Goal: Task Accomplishment & Management: Use online tool/utility

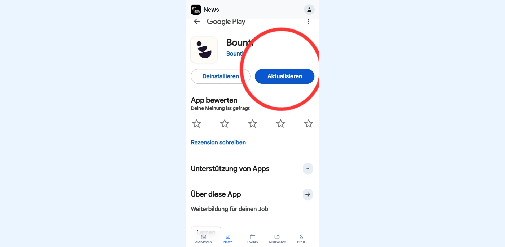
scroll to position [41, 0]
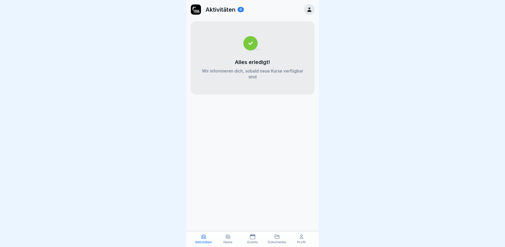
click at [294, 80] on div "Alles erledigt! Wir informieren dich, sobald neue Kurse verfügbar sind" at bounding box center [253, 57] width 124 height 73
click at [220, 9] on p "Aktivitäten" at bounding box center [220, 9] width 30 height 7
click at [311, 8] on icon at bounding box center [309, 10] width 6 height 6
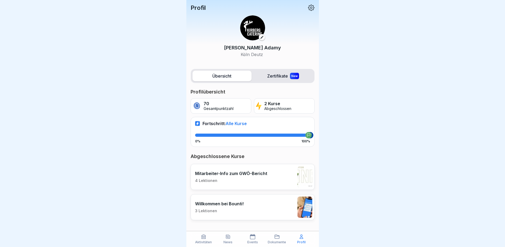
scroll to position [4, 0]
click at [70, 153] on div at bounding box center [252, 123] width 505 height 247
click at [230, 239] on div "News" at bounding box center [228, 239] width 22 height 10
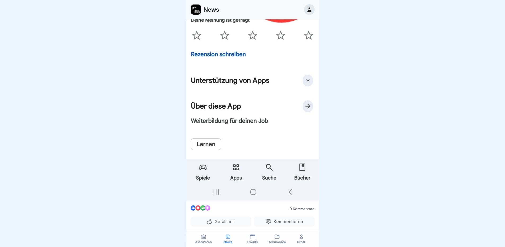
scroll to position [226, 0]
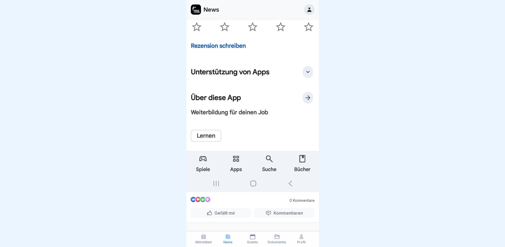
click at [204, 239] on div "Aktivitäten" at bounding box center [204, 239] width 22 height 10
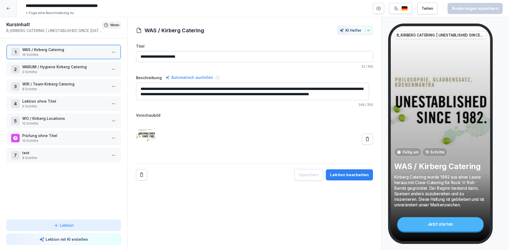
click at [16, 27] on h1 "Kursinhalt" at bounding box center [54, 24] width 96 height 6
click at [8, 7] on icon at bounding box center [8, 8] width 4 height 4
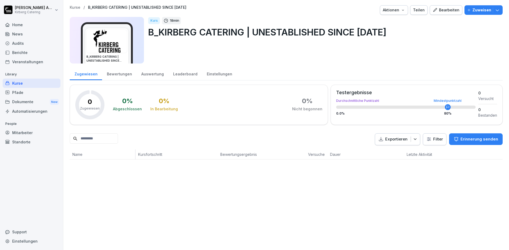
click at [18, 25] on div "Home" at bounding box center [32, 24] width 58 height 9
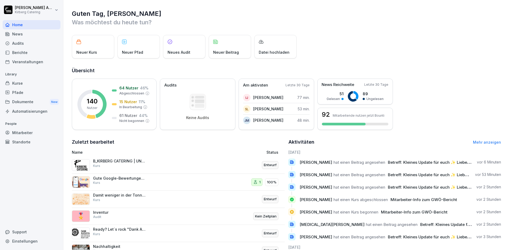
click at [30, 66] on div "Veranstaltungen" at bounding box center [32, 61] width 58 height 9
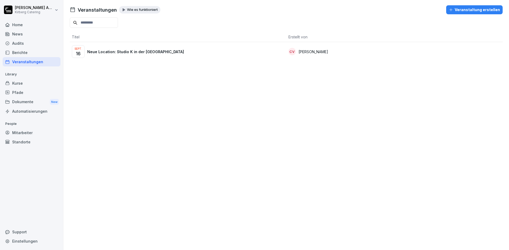
click at [95, 54] on p "Neue Location: Studio K in der Kölner Südstadt" at bounding box center [135, 52] width 97 height 6
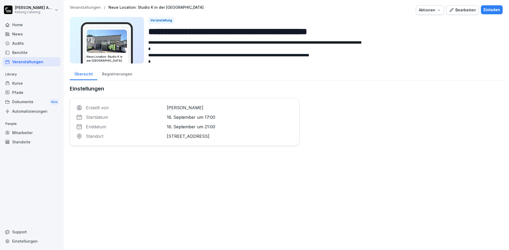
click at [232, 32] on input "**********" at bounding box center [323, 32] width 350 height 14
click at [24, 62] on div "Veranstaltungen" at bounding box center [32, 61] width 58 height 9
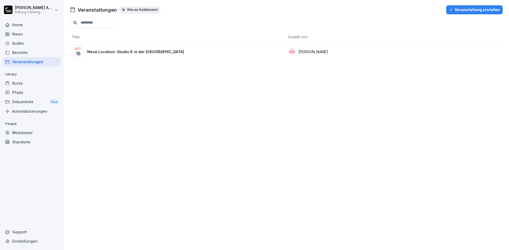
click at [124, 53] on p "Neue Location: Studio K in der [GEOGRAPHIC_DATA]" at bounding box center [135, 52] width 97 height 6
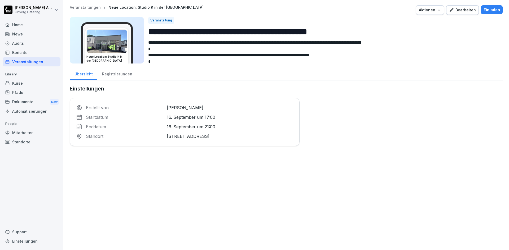
click at [197, 31] on input "**********" at bounding box center [323, 32] width 350 height 14
click at [217, 73] on div "Übersicht Registrierungen" at bounding box center [286, 74] width 433 height 14
click at [433, 13] on button "Aktionen" at bounding box center [430, 10] width 28 height 10
click at [338, 15] on html "**********" at bounding box center [254, 125] width 509 height 250
click at [338, 15] on div at bounding box center [310, 10] width 208 height 10
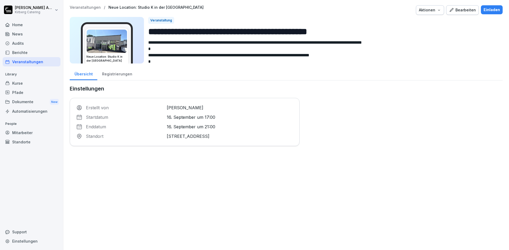
click at [460, 10] on div "Bearbeiten" at bounding box center [462, 10] width 27 height 6
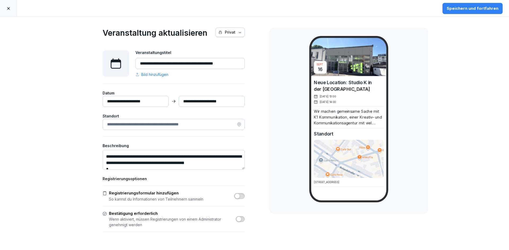
click at [9, 6] on icon at bounding box center [8, 8] width 4 height 4
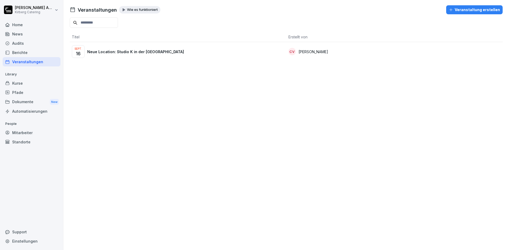
click at [20, 84] on div "Kurse" at bounding box center [32, 83] width 58 height 9
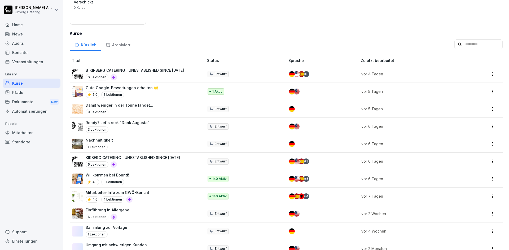
scroll to position [74, 0]
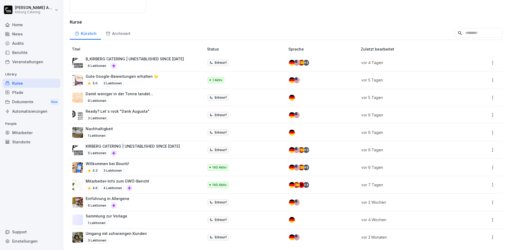
click at [131, 56] on p "B_KIRBERG CATERING | UNESTABLISHED SINCE [DATE]" at bounding box center [135, 59] width 98 height 6
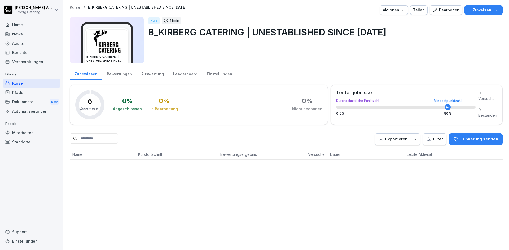
click at [441, 10] on div "Bearbeiten" at bounding box center [446, 10] width 27 height 6
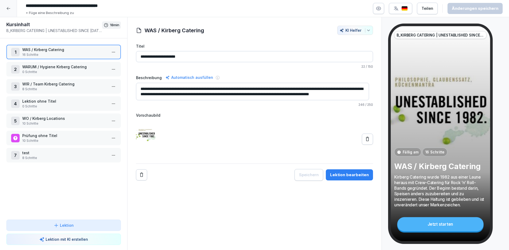
click at [60, 50] on p "WAS / Kirberg Catering" at bounding box center [64, 50] width 85 height 6
click at [168, 190] on div "**********" at bounding box center [254, 134] width 254 height 234
click at [7, 8] on icon at bounding box center [8, 8] width 4 height 4
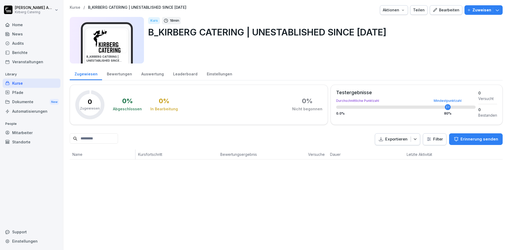
click at [40, 82] on div "Kurse" at bounding box center [32, 83] width 58 height 9
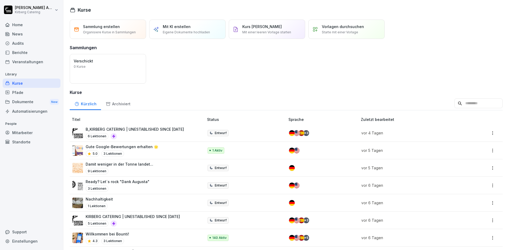
click at [169, 128] on p "B_KIRBERG CATERING | UNESTABLISHED SINCE [DATE]" at bounding box center [135, 130] width 98 height 6
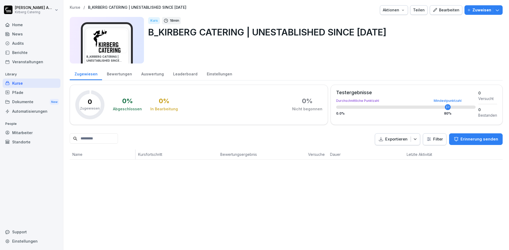
click at [440, 10] on div "Bearbeiten" at bounding box center [446, 10] width 27 height 6
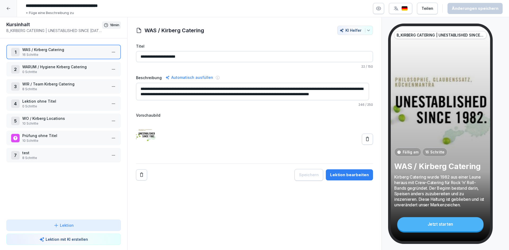
click at [77, 51] on p "WAS / Kirberg Catering" at bounding box center [64, 50] width 85 height 6
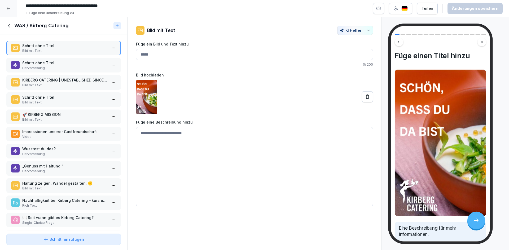
click at [10, 28] on icon at bounding box center [9, 26] width 6 height 6
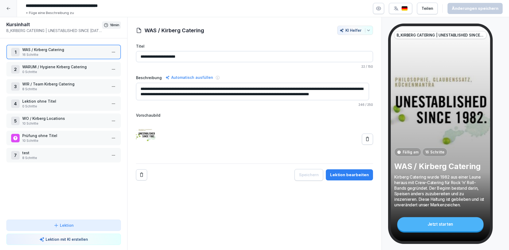
click at [75, 55] on p "16 Schritte" at bounding box center [64, 54] width 85 height 5
click at [88, 53] on p "16 Schritte" at bounding box center [64, 54] width 85 height 5
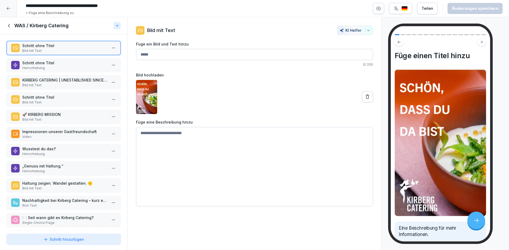
click at [48, 65] on p "Schritt ohne Titel" at bounding box center [64, 63] width 85 height 6
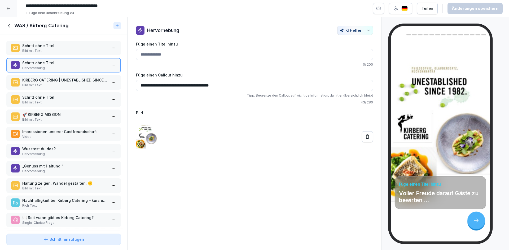
click at [51, 51] on p "Bild mit Text" at bounding box center [64, 51] width 85 height 5
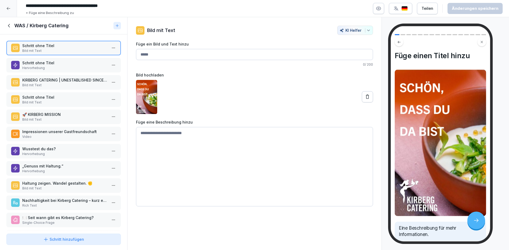
click at [62, 67] on p "Hervorhebung" at bounding box center [64, 68] width 85 height 5
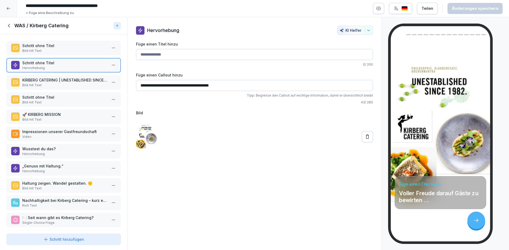
click at [66, 49] on p "Bild mit Text" at bounding box center [64, 51] width 85 height 5
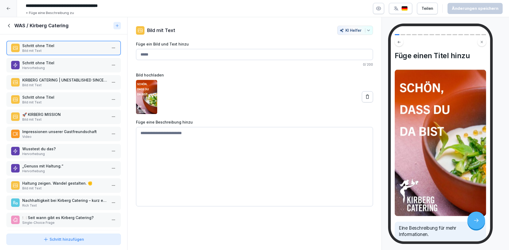
click at [66, 69] on p "Hervorhebung" at bounding box center [64, 68] width 85 height 5
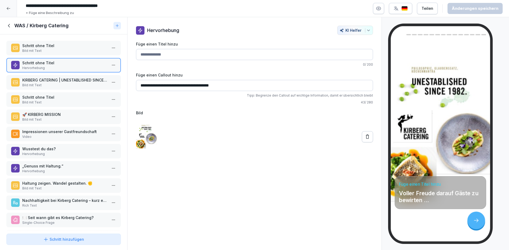
click at [58, 44] on p "Schritt ohne Titel" at bounding box center [64, 46] width 85 height 6
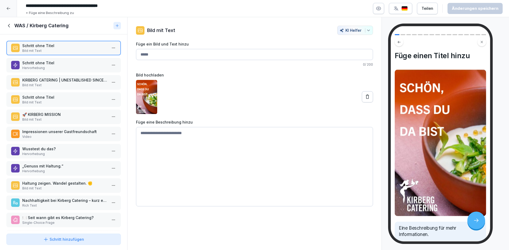
click at [109, 46] on html "**********" at bounding box center [254, 125] width 509 height 250
click at [94, 68] on div "Duplizieren ⌘D" at bounding box center [89, 68] width 41 height 6
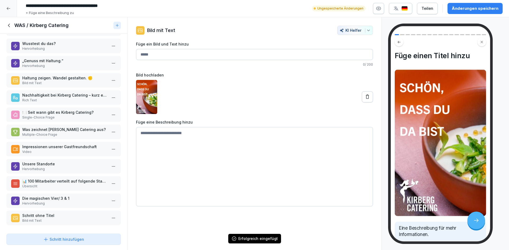
scroll to position [109, 0]
click at [79, 213] on p "Schritt ohne Titel" at bounding box center [64, 216] width 85 height 6
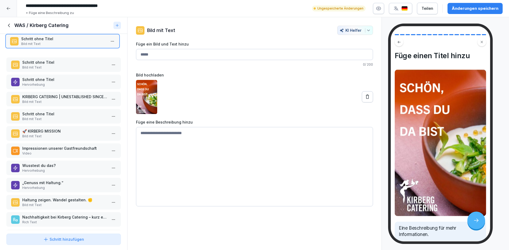
drag, startPoint x: 78, startPoint y: 216, endPoint x: 73, endPoint y: 46, distance: 170.5
click at [73, 46] on p "Bild mit Text" at bounding box center [63, 44] width 85 height 5
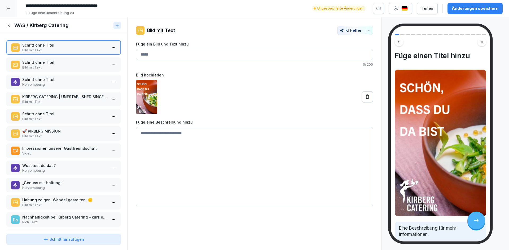
drag, startPoint x: 72, startPoint y: 43, endPoint x: 56, endPoint y: 46, distance: 17.0
click at [56, 46] on p "Schritt ohne Titel" at bounding box center [64, 45] width 85 height 6
drag, startPoint x: 56, startPoint y: 46, endPoint x: 37, endPoint y: 42, distance: 18.9
click at [37, 42] on p "Schritt ohne Titel" at bounding box center [64, 45] width 85 height 6
drag, startPoint x: 35, startPoint y: 40, endPoint x: 15, endPoint y: 41, distance: 19.6
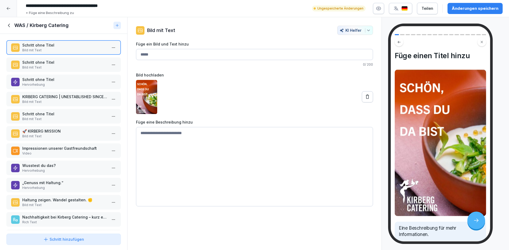
click at [15, 41] on div "Schritt ohne Titel Bild mit Text Schritt ohne Titel Bild mit Text Schritt ohne …" at bounding box center [63, 133] width 127 height 198
drag, startPoint x: 19, startPoint y: 45, endPoint x: 24, endPoint y: 44, distance: 4.7
click at [24, 44] on div "Schritt ohne Titel Bild mit Text" at bounding box center [67, 46] width 105 height 10
click at [112, 47] on html "**********" at bounding box center [254, 125] width 509 height 250
click at [87, 56] on div "Kopieren ⌘C" at bounding box center [89, 58] width 41 height 6
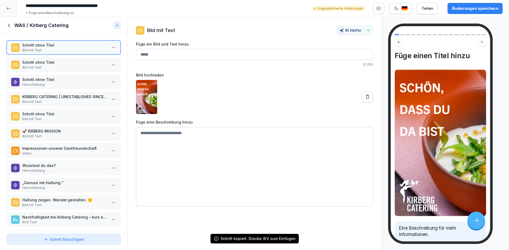
click at [109, 46] on html "**********" at bounding box center [254, 125] width 509 height 250
click at [88, 77] on div "Löschen" at bounding box center [80, 78] width 22 height 6
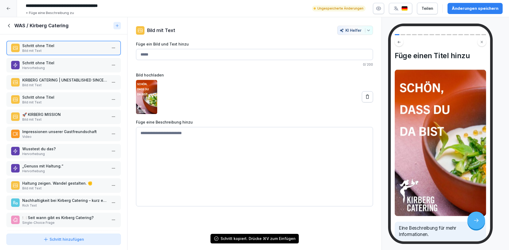
click at [9, 24] on icon at bounding box center [9, 25] width 2 height 3
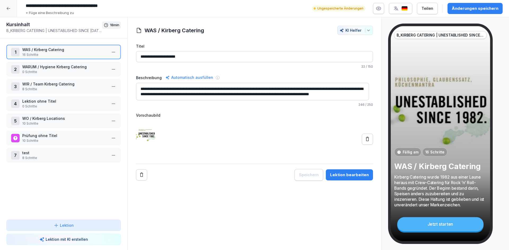
click at [82, 181] on div "1 WAS / Kirberg Catering 16 Schritte 2 WARUM / Hygiene Kirberg Catering 0 Schri…" at bounding box center [63, 129] width 127 height 182
click at [72, 226] on p "Lektion" at bounding box center [67, 226] width 14 height 6
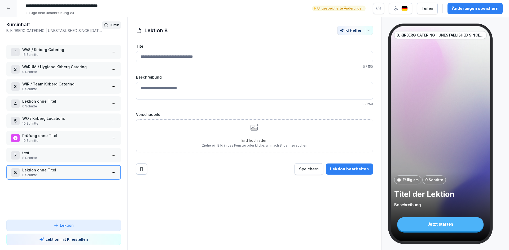
click at [51, 171] on p "Lektion ohne Titel" at bounding box center [64, 171] width 85 height 6
click at [108, 173] on html "**********" at bounding box center [254, 125] width 509 height 250
click at [92, 182] on div "Schritte bearbeiten" at bounding box center [89, 184] width 41 height 6
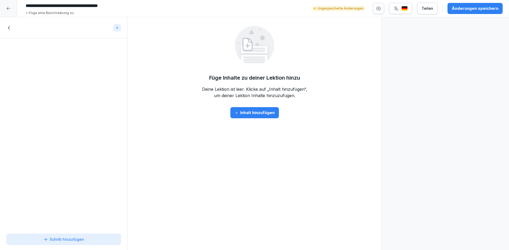
click at [9, 30] on icon at bounding box center [9, 28] width 6 height 6
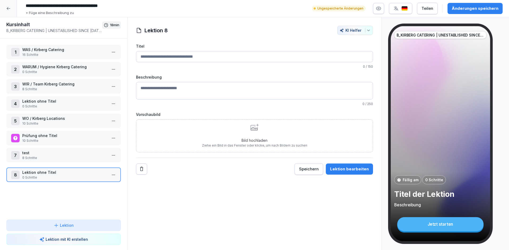
drag, startPoint x: 102, startPoint y: 170, endPoint x: 110, endPoint y: 173, distance: 7.8
click at [110, 173] on div "8 Lektion ohne Titel 0 Schritte" at bounding box center [63, 175] width 115 height 15
click at [111, 173] on html "**********" at bounding box center [254, 125] width 509 height 250
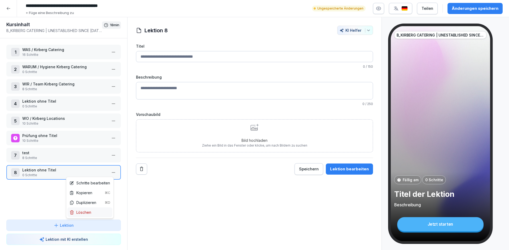
click at [96, 214] on div "Löschen" at bounding box center [89, 213] width 45 height 10
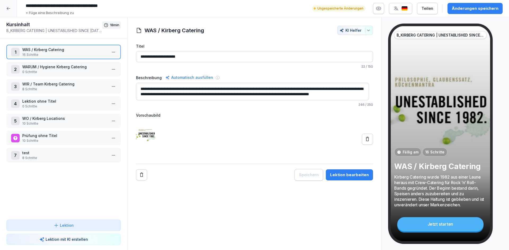
click at [9, 6] on icon at bounding box center [8, 8] width 4 height 4
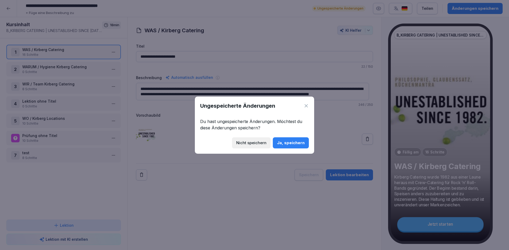
click at [244, 142] on div "Nicht speichern" at bounding box center [251, 143] width 30 height 6
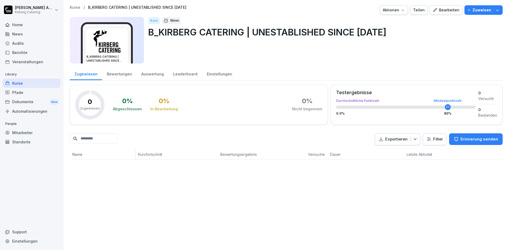
click at [442, 10] on div "Bearbeiten" at bounding box center [446, 10] width 27 height 6
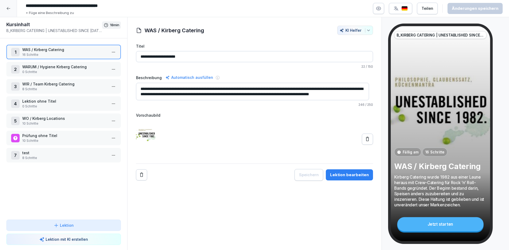
click at [59, 55] on p "16 Schritte" at bounding box center [64, 54] width 85 height 5
click at [111, 52] on html "**********" at bounding box center [254, 125] width 509 height 250
click at [379, 8] on icon "button" at bounding box center [378, 8] width 1 height 1
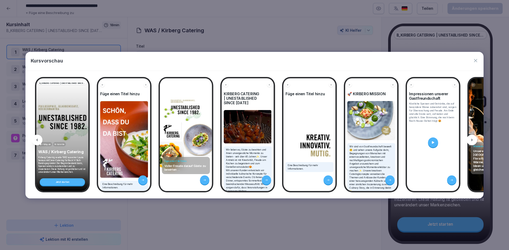
click at [476, 141] on div at bounding box center [472, 140] width 11 height 11
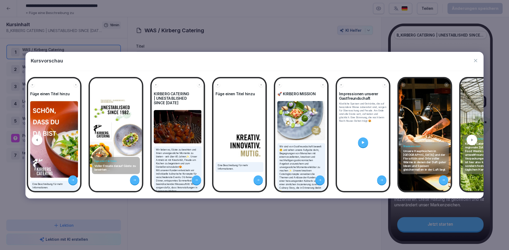
scroll to position [0, 70]
click at [474, 140] on icon at bounding box center [472, 140] width 4 height 4
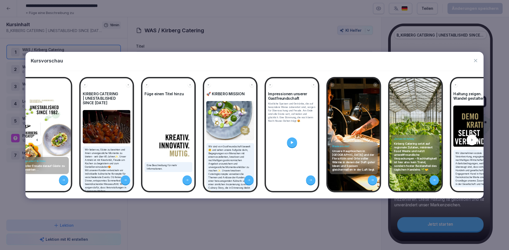
scroll to position [0, 141]
click at [472, 139] on icon at bounding box center [471, 140] width 1 height 2
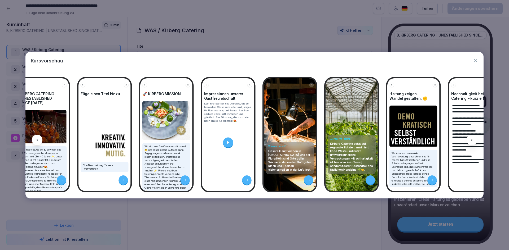
scroll to position [0, 212]
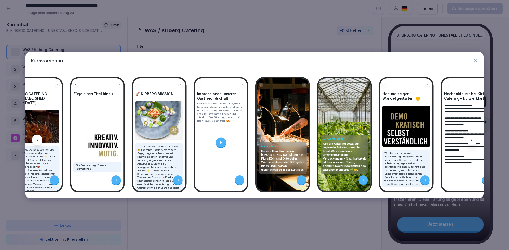
click at [473, 140] on icon at bounding box center [472, 140] width 4 height 4
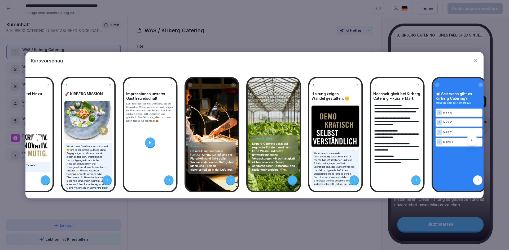
scroll to position [0, 283]
click at [472, 140] on icon at bounding box center [472, 140] width 4 height 4
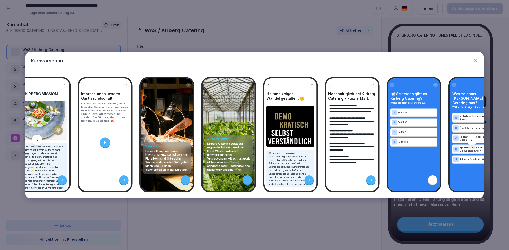
scroll to position [0, 354]
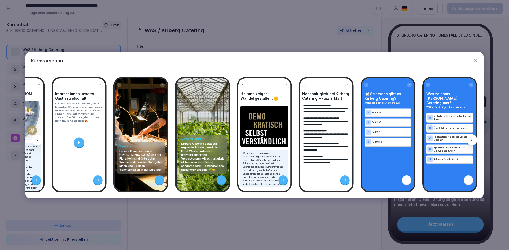
click at [471, 140] on icon at bounding box center [472, 140] width 4 height 4
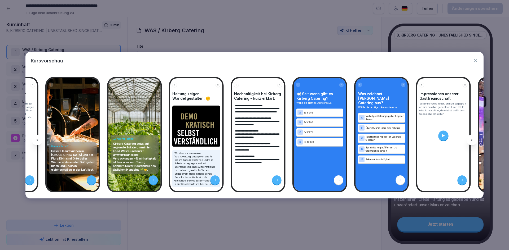
scroll to position [0, 425]
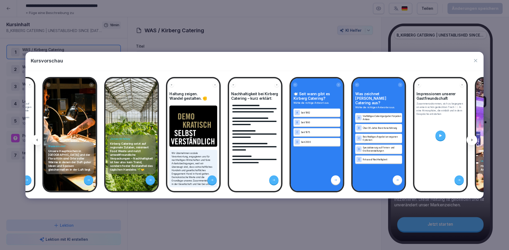
click at [471, 140] on icon at bounding box center [472, 140] width 4 height 4
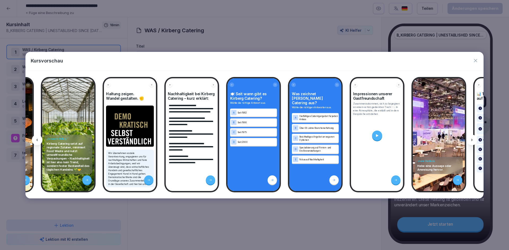
scroll to position [0, 496]
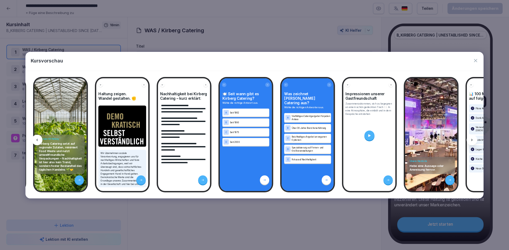
click at [471, 140] on icon at bounding box center [472, 140] width 4 height 4
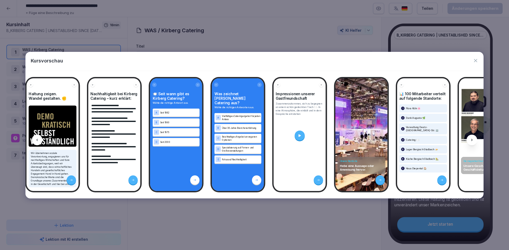
scroll to position [0, 567]
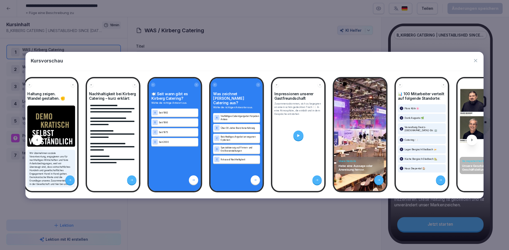
click at [473, 137] on div at bounding box center [472, 140] width 11 height 11
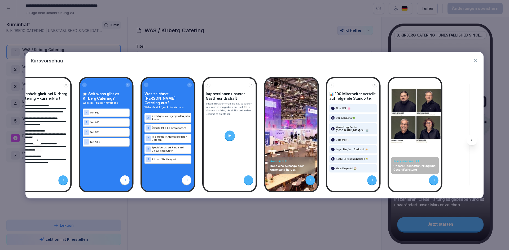
scroll to position [0, 638]
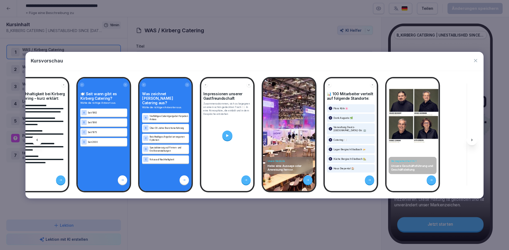
click at [473, 139] on icon at bounding box center [472, 140] width 4 height 4
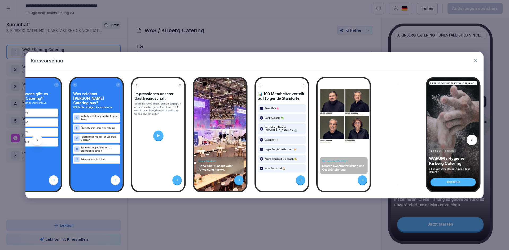
scroll to position [0, 709]
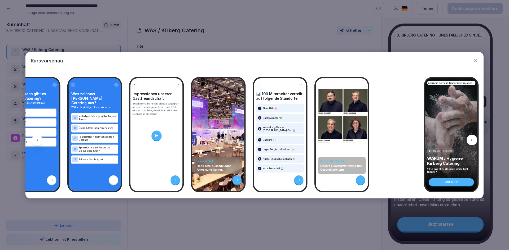
click at [473, 139] on icon at bounding box center [472, 140] width 4 height 4
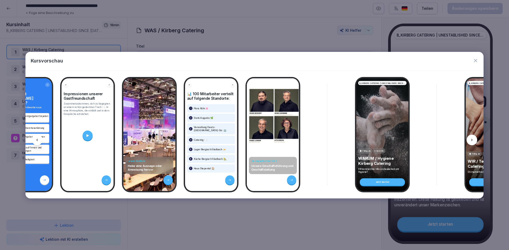
scroll to position [0, 780]
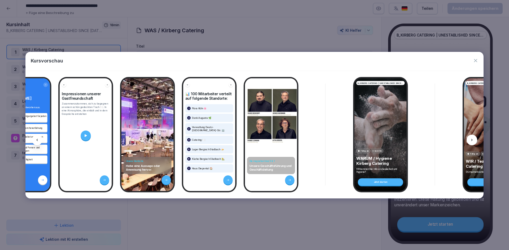
click at [473, 139] on icon at bounding box center [472, 140] width 4 height 4
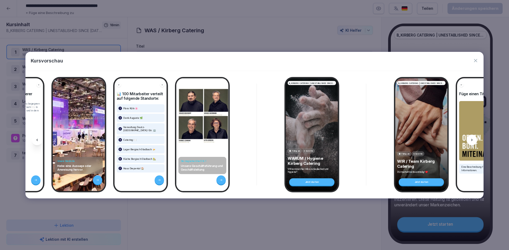
scroll to position [0, 851]
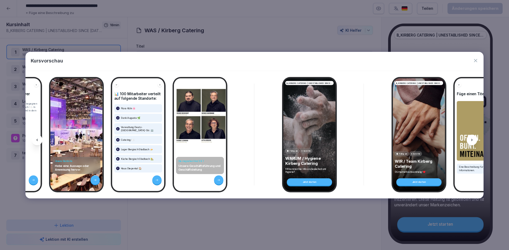
click at [472, 140] on icon at bounding box center [472, 140] width 4 height 4
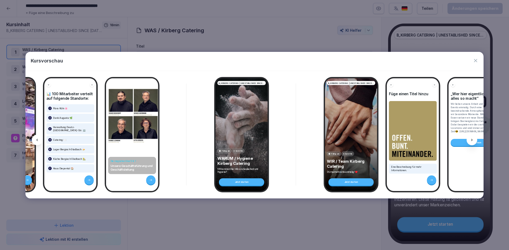
scroll to position [0, 922]
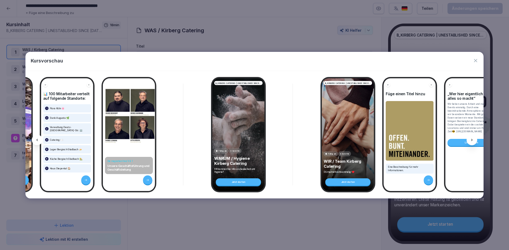
click at [472, 140] on icon at bounding box center [472, 140] width 4 height 4
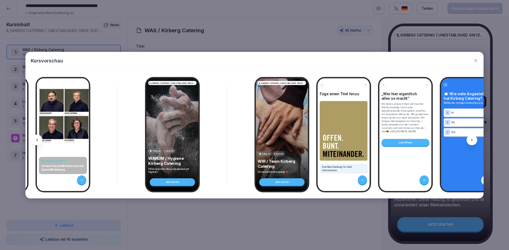
scroll to position [0, 993]
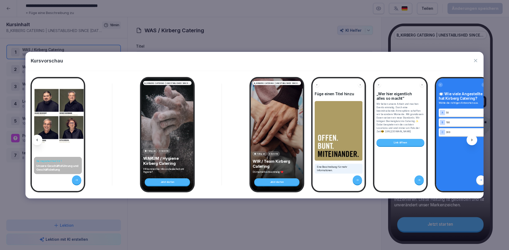
click at [471, 139] on icon at bounding box center [471, 140] width 1 height 2
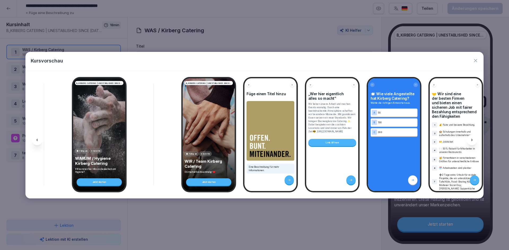
scroll to position [0, 1064]
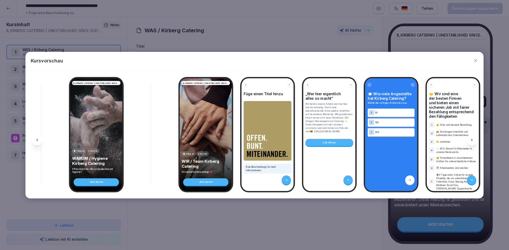
click at [472, 140] on icon at bounding box center [472, 140] width 4 height 4
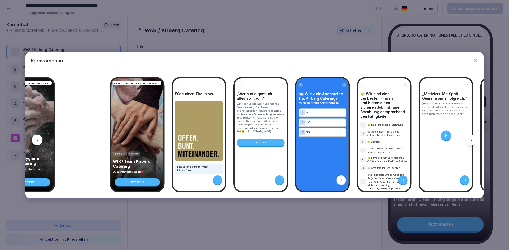
scroll to position [0, 1135]
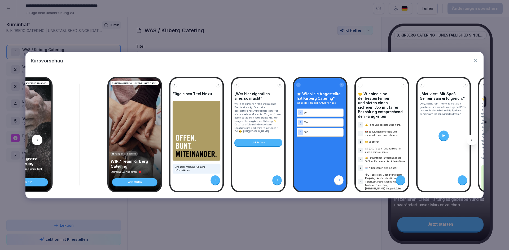
click at [474, 140] on div at bounding box center [472, 140] width 11 height 11
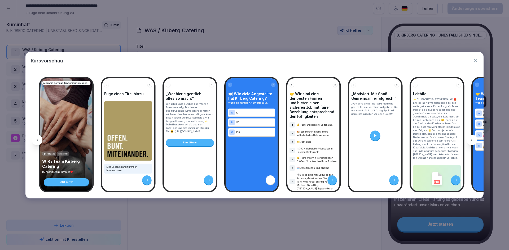
scroll to position [0, 1206]
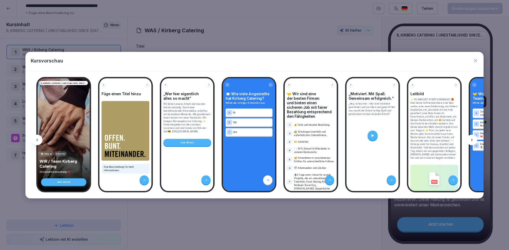
click at [471, 140] on icon at bounding box center [472, 140] width 4 height 4
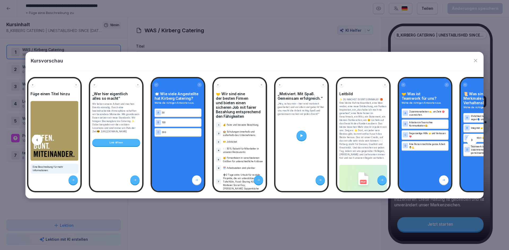
click at [471, 140] on icon at bounding box center [472, 140] width 4 height 4
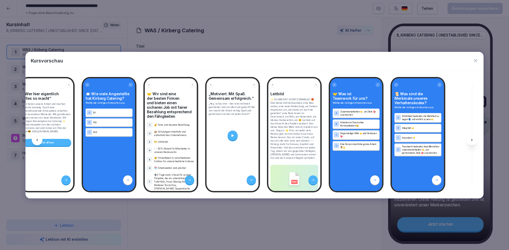
scroll to position [0, 1348]
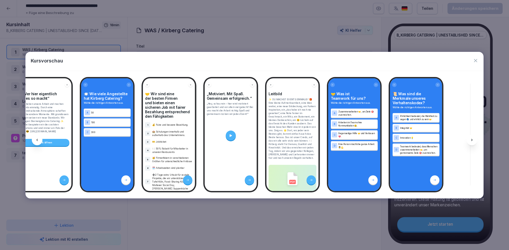
click at [471, 140] on icon at bounding box center [472, 140] width 4 height 4
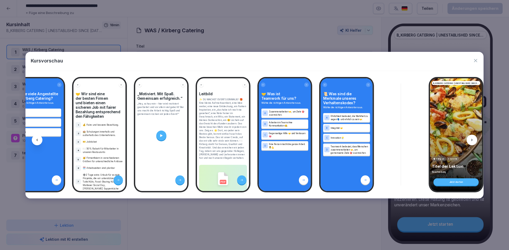
scroll to position [0, 1419]
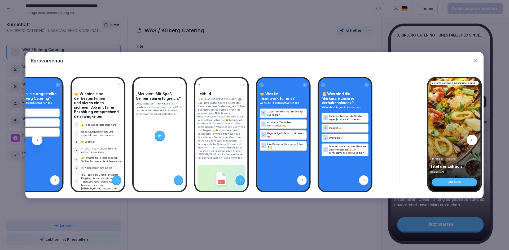
click at [472, 141] on icon at bounding box center [471, 140] width 1 height 2
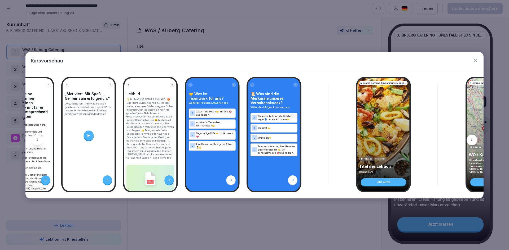
click at [472, 141] on icon at bounding box center [471, 140] width 1 height 2
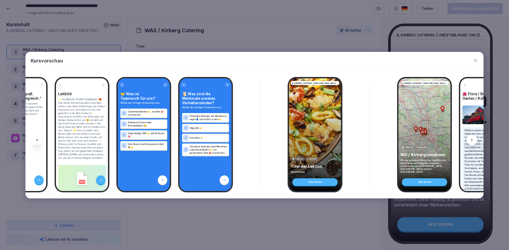
scroll to position [0, 1561]
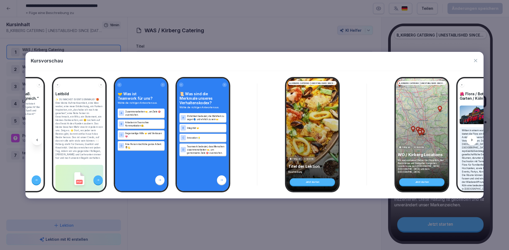
click at [472, 141] on icon at bounding box center [471, 140] width 1 height 2
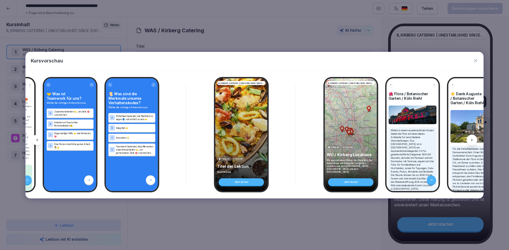
click at [472, 141] on icon at bounding box center [471, 140] width 1 height 2
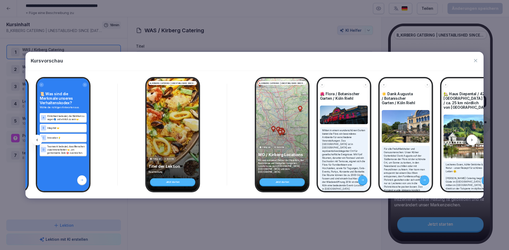
scroll to position [0, 1703]
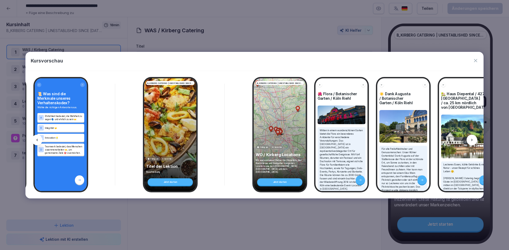
click at [474, 139] on icon at bounding box center [472, 140] width 4 height 4
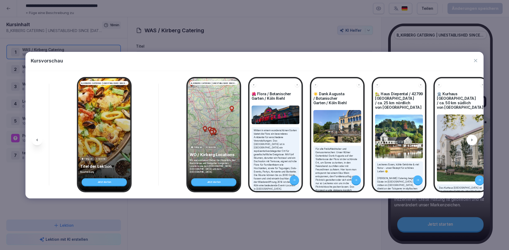
scroll to position [0, 1774]
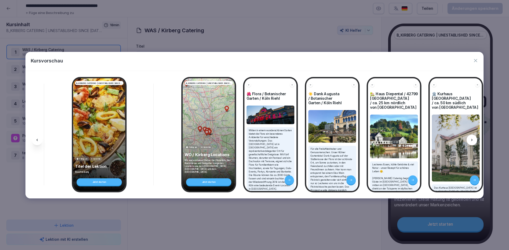
click at [474, 141] on div at bounding box center [472, 140] width 11 height 11
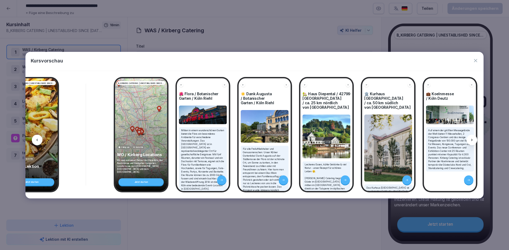
scroll to position [0, 1845]
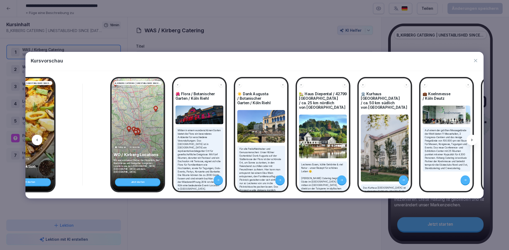
click at [474, 140] on div at bounding box center [472, 140] width 11 height 11
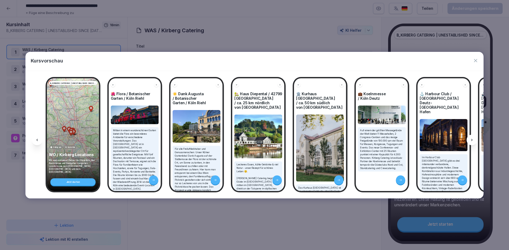
scroll to position [0, 1915]
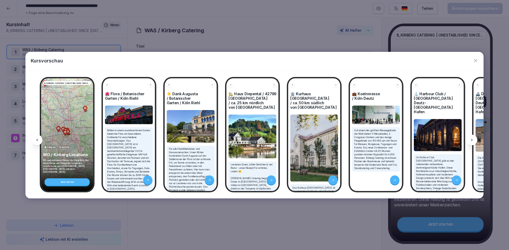
click at [473, 140] on icon at bounding box center [472, 140] width 4 height 4
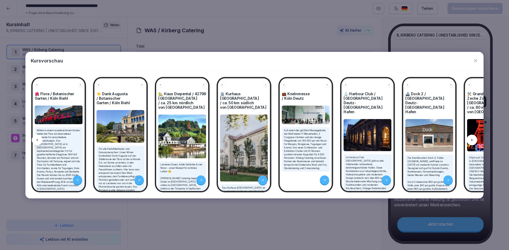
scroll to position [0, 1986]
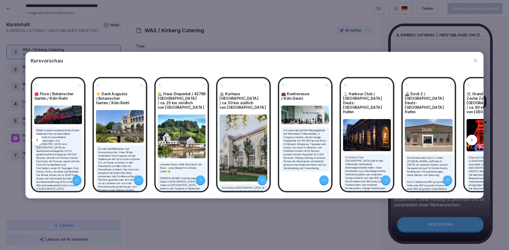
click at [473, 142] on icon at bounding box center [472, 140] width 4 height 4
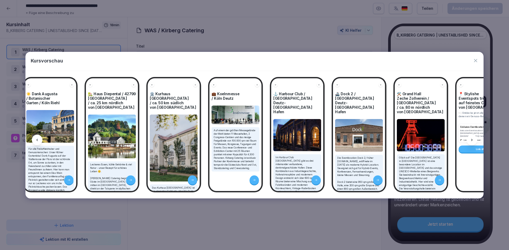
scroll to position [0, 2057]
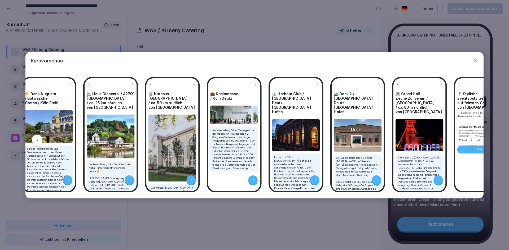
click at [472, 142] on icon at bounding box center [472, 140] width 4 height 4
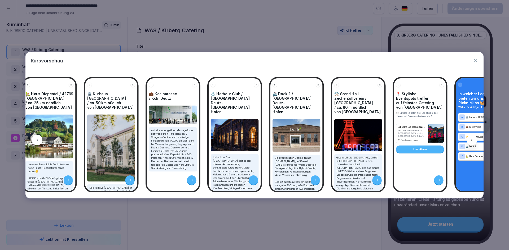
scroll to position [0, 2128]
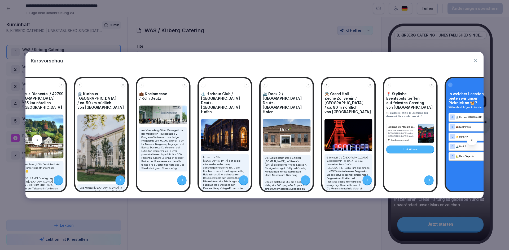
click at [471, 141] on icon at bounding box center [472, 140] width 4 height 4
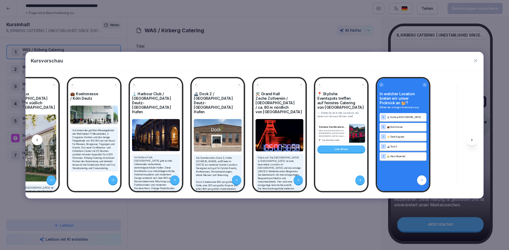
scroll to position [0, 2199]
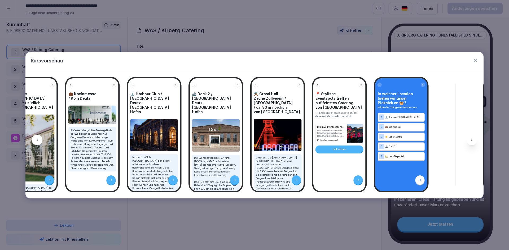
click at [470, 138] on icon at bounding box center [472, 140] width 4 height 4
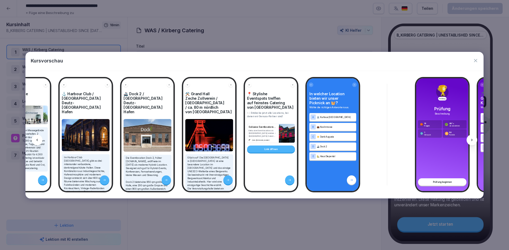
scroll to position [0, 2270]
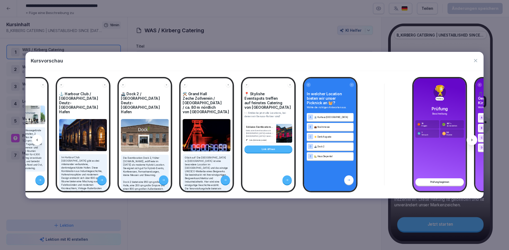
click at [472, 138] on icon at bounding box center [472, 140] width 4 height 4
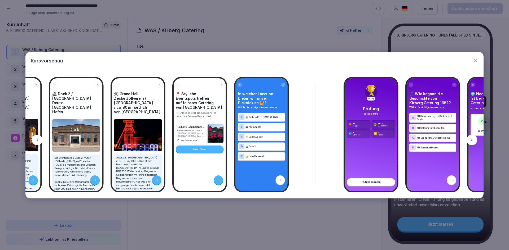
scroll to position [0, 2341]
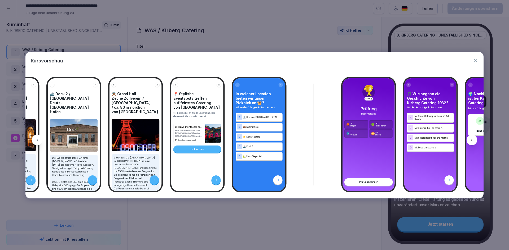
click at [473, 140] on icon at bounding box center [472, 140] width 4 height 4
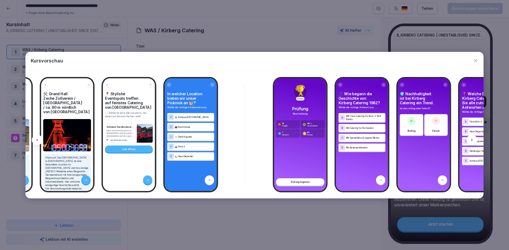
scroll to position [0, 2412]
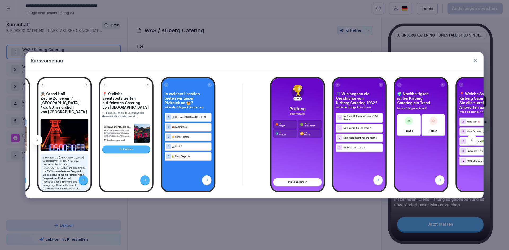
click at [473, 139] on icon at bounding box center [472, 140] width 4 height 4
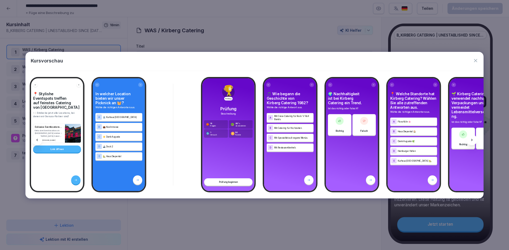
scroll to position [0, 2483]
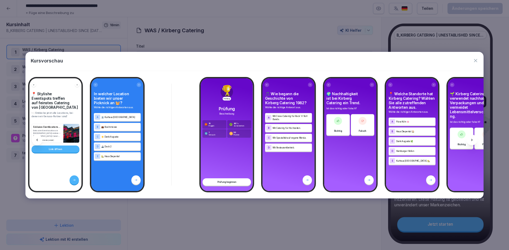
click at [472, 140] on icon at bounding box center [471, 140] width 1 height 2
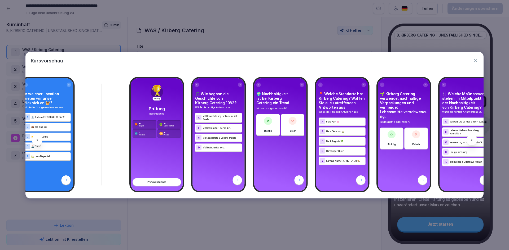
scroll to position [0, 2554]
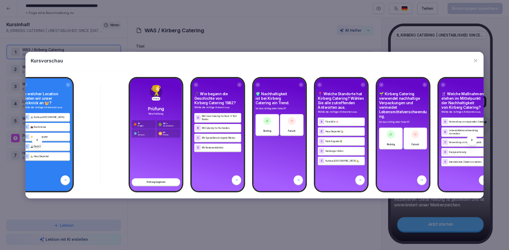
click at [472, 139] on icon at bounding box center [472, 140] width 4 height 4
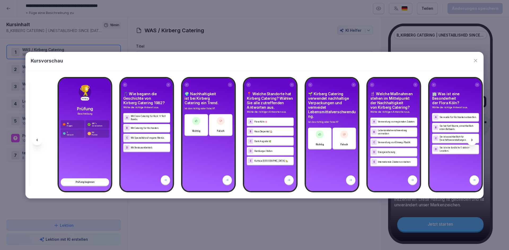
click at [472, 139] on icon at bounding box center [472, 140] width 4 height 4
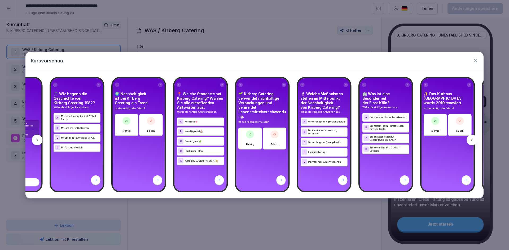
scroll to position [0, 2696]
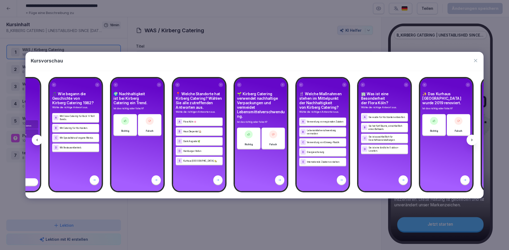
click at [472, 141] on icon at bounding box center [472, 140] width 4 height 4
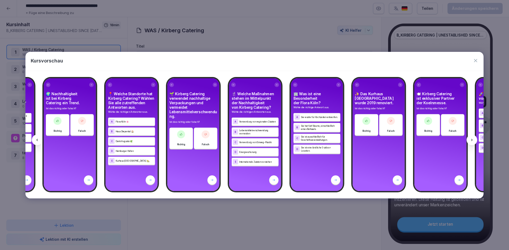
scroll to position [0, 2767]
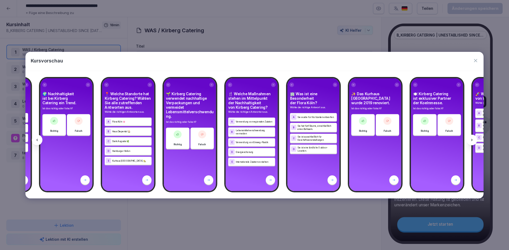
click at [473, 140] on icon at bounding box center [472, 140] width 4 height 4
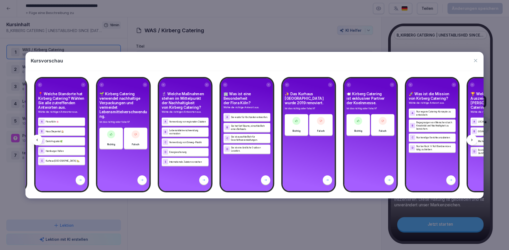
scroll to position [0, 2838]
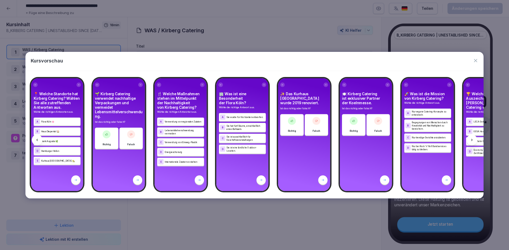
click at [474, 140] on div at bounding box center [472, 140] width 11 height 11
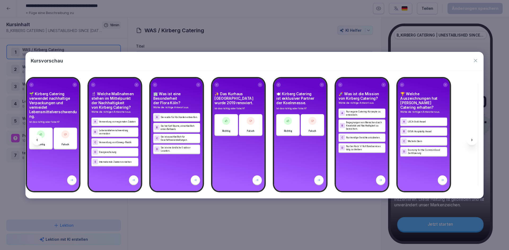
scroll to position [0, 2909]
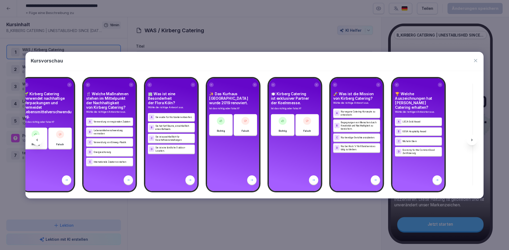
click at [473, 141] on icon at bounding box center [472, 140] width 4 height 4
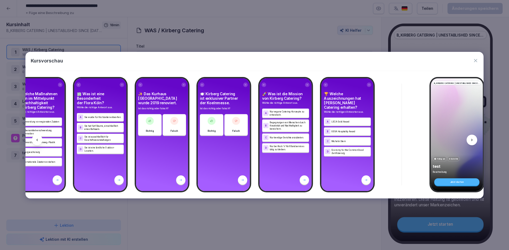
click at [474, 141] on icon at bounding box center [472, 140] width 4 height 4
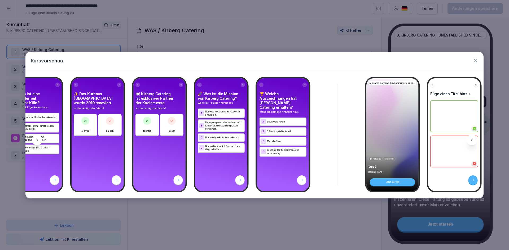
scroll to position [0, 3051]
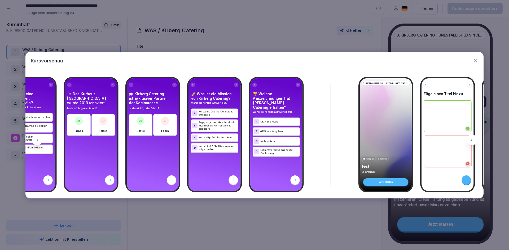
click at [473, 140] on icon at bounding box center [472, 140] width 4 height 4
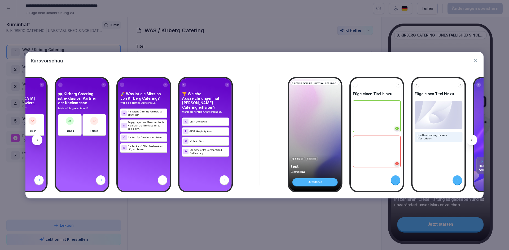
click at [473, 140] on icon at bounding box center [472, 140] width 4 height 4
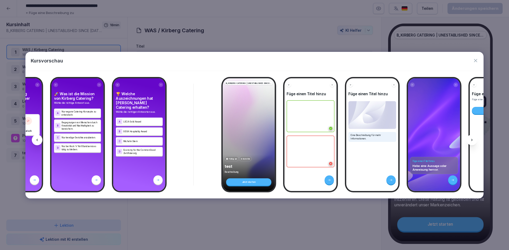
scroll to position [0, 3193]
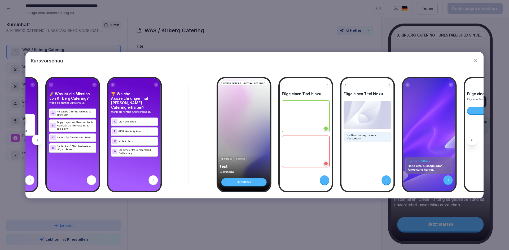
click at [473, 140] on icon at bounding box center [472, 140] width 4 height 4
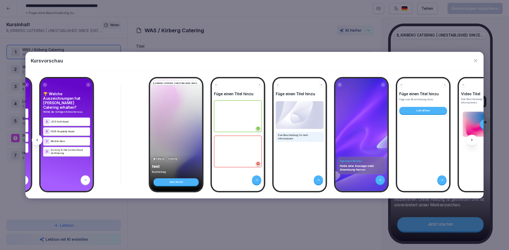
scroll to position [0, 3264]
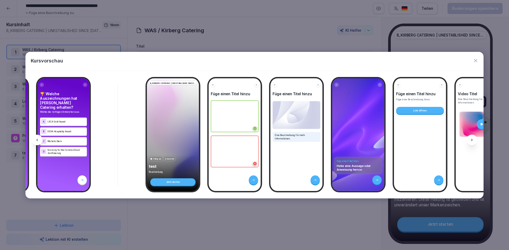
click at [472, 140] on icon at bounding box center [472, 140] width 4 height 4
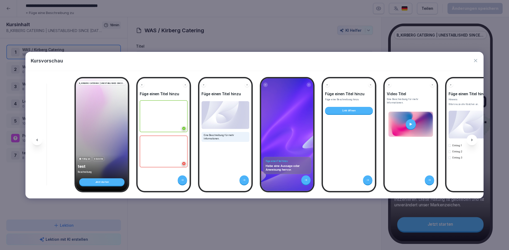
click at [472, 140] on icon at bounding box center [472, 140] width 4 height 4
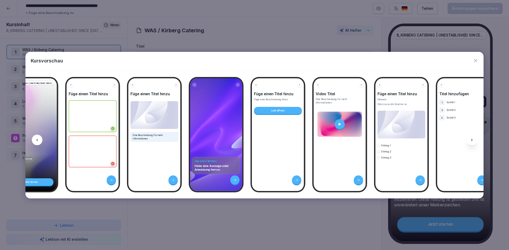
click at [472, 140] on icon at bounding box center [472, 140] width 4 height 4
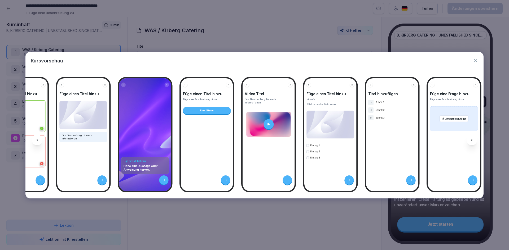
click at [472, 140] on icon at bounding box center [472, 140] width 4 height 4
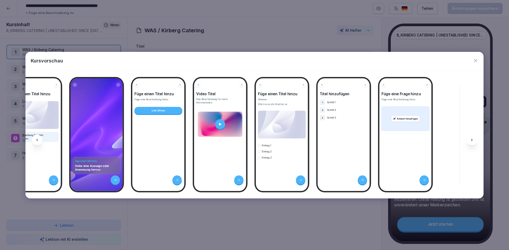
scroll to position [0, 3531]
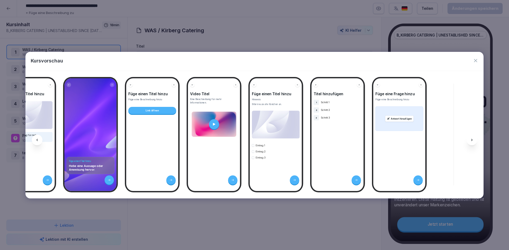
click at [473, 59] on icon "button" at bounding box center [475, 60] width 5 height 5
